Goal: Task Accomplishment & Management: Manage account settings

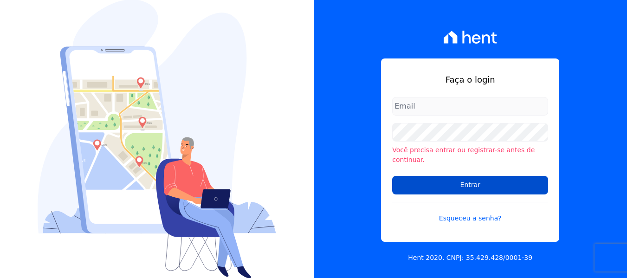
type input "maria.edinea@markaprime.com.br"
click at [474, 180] on input "Entrar" at bounding box center [470, 185] width 156 height 19
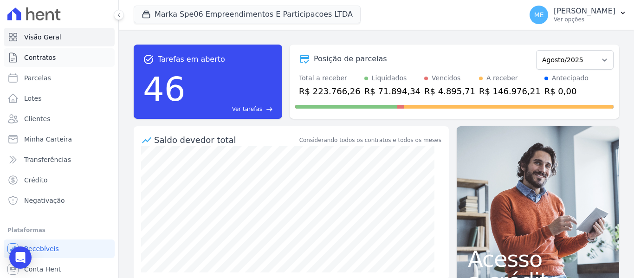
click at [58, 56] on link "Contratos" at bounding box center [59, 57] width 111 height 19
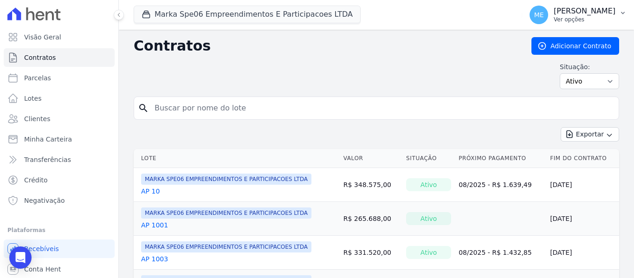
click at [621, 10] on icon "button" at bounding box center [622, 12] width 7 height 7
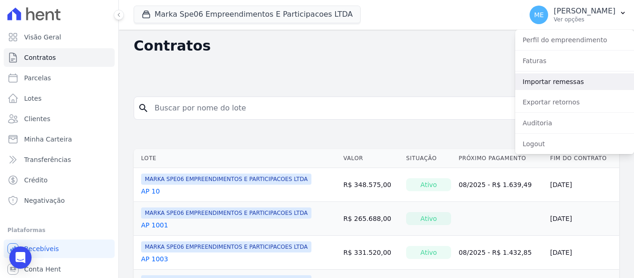
click at [583, 79] on link "Importar remessas" at bounding box center [574, 81] width 119 height 17
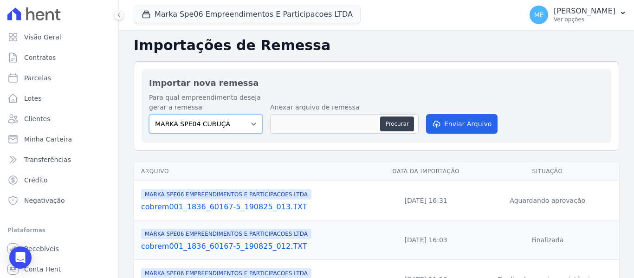
click at [251, 126] on select "MARKA SPE04 CURUÇA MARKA SPE06 EMPREENDIMENTOS E PARTICIPACOES LTDA MK SPE01 PE…" at bounding box center [206, 123] width 114 height 19
select select "fef18e2b-896b-4456-b766-b2db8c2ece14"
click at [149, 114] on select "MARKA SPE04 CURUÇA MARKA SPE06 EMPREENDIMENTOS E PARTICIPACOES LTDA MK SPE01 PE…" at bounding box center [206, 123] width 114 height 19
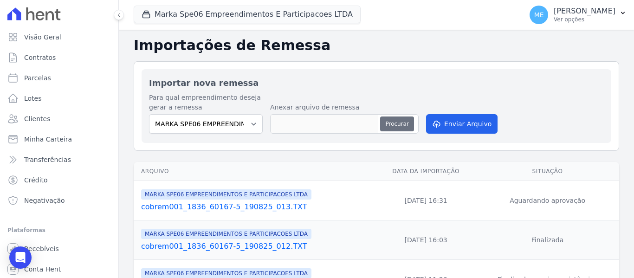
click at [392, 120] on button "Procurar" at bounding box center [396, 124] width 33 height 15
type input "cobrem001_1836_60167-5_200825_001.TXT"
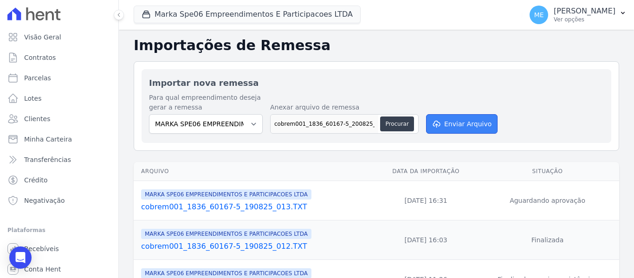
click at [474, 122] on button "Enviar Arquivo" at bounding box center [461, 123] width 71 height 19
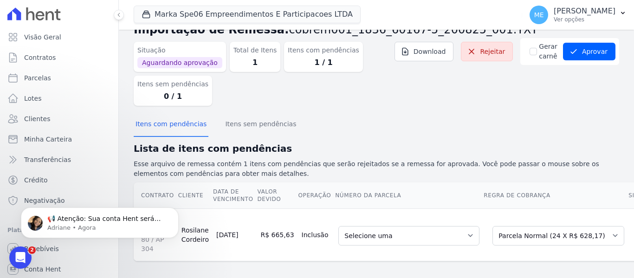
scroll to position [39, 0]
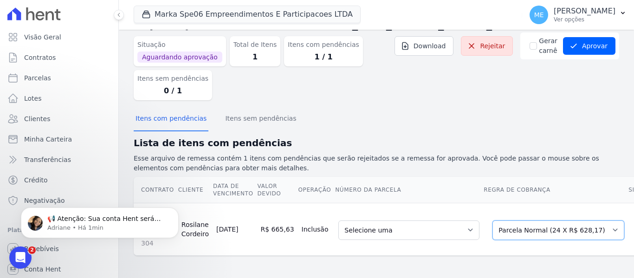
click at [592, 223] on select "Selecione uma Nova Parcela Avulsa Parcela Avulsa Existente Parcela Normal (24 X…" at bounding box center [559, 230] width 132 height 19
click at [493, 221] on select "Selecione uma Nova Parcela Avulsa Parcela Avulsa Existente Parcela Normal (24 X…" at bounding box center [559, 230] width 132 height 19
click at [463, 222] on select "Selecione uma 7 - 25/10/2025 - R$ 628,17 - Agendado 8 - 25/11/2025 - R$ 628,17 …" at bounding box center [408, 230] width 141 height 19
click at [499, 108] on div "Itens com pendências Itens sem pendências" at bounding box center [377, 119] width 486 height 23
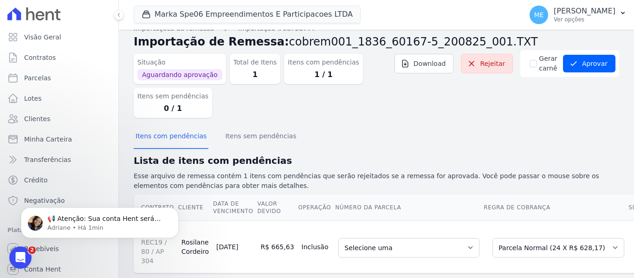
scroll to position [0, 0]
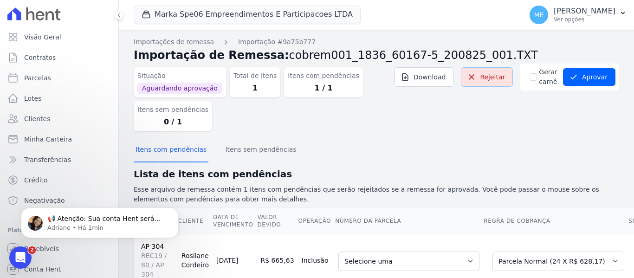
drag, startPoint x: 493, startPoint y: 74, endPoint x: 345, endPoint y: 34, distance: 153.3
click at [493, 74] on link "Rejeitar" at bounding box center [487, 76] width 52 height 19
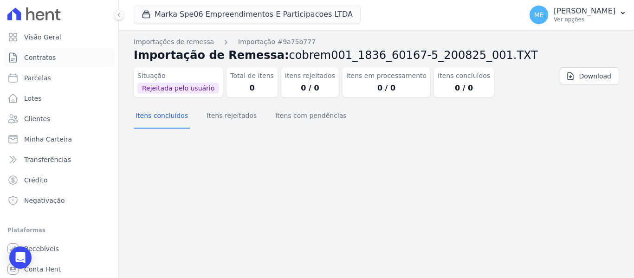
click at [63, 58] on link "Contratos" at bounding box center [59, 57] width 111 height 19
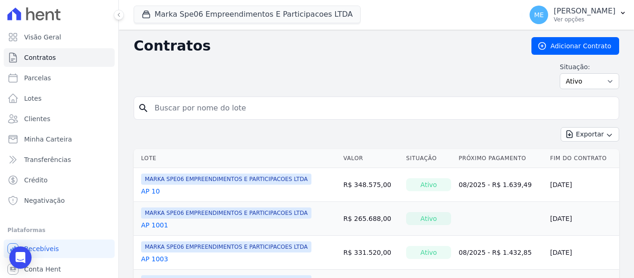
click at [222, 103] on input "search" at bounding box center [382, 108] width 466 height 19
type input "304"
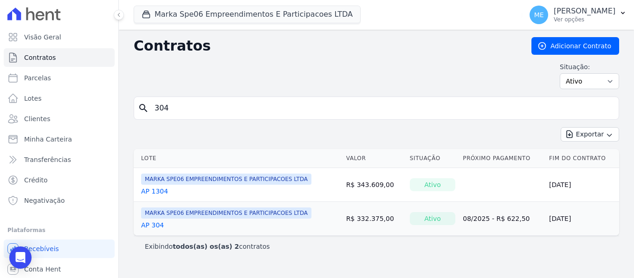
click at [156, 225] on link "AP 304" at bounding box center [152, 225] width 23 height 9
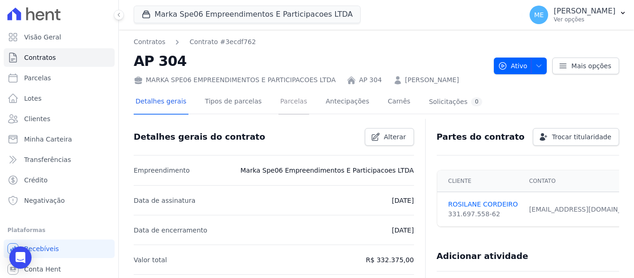
click at [279, 103] on link "Parcelas" at bounding box center [294, 102] width 31 height 25
